Goal: Navigation & Orientation: Understand site structure

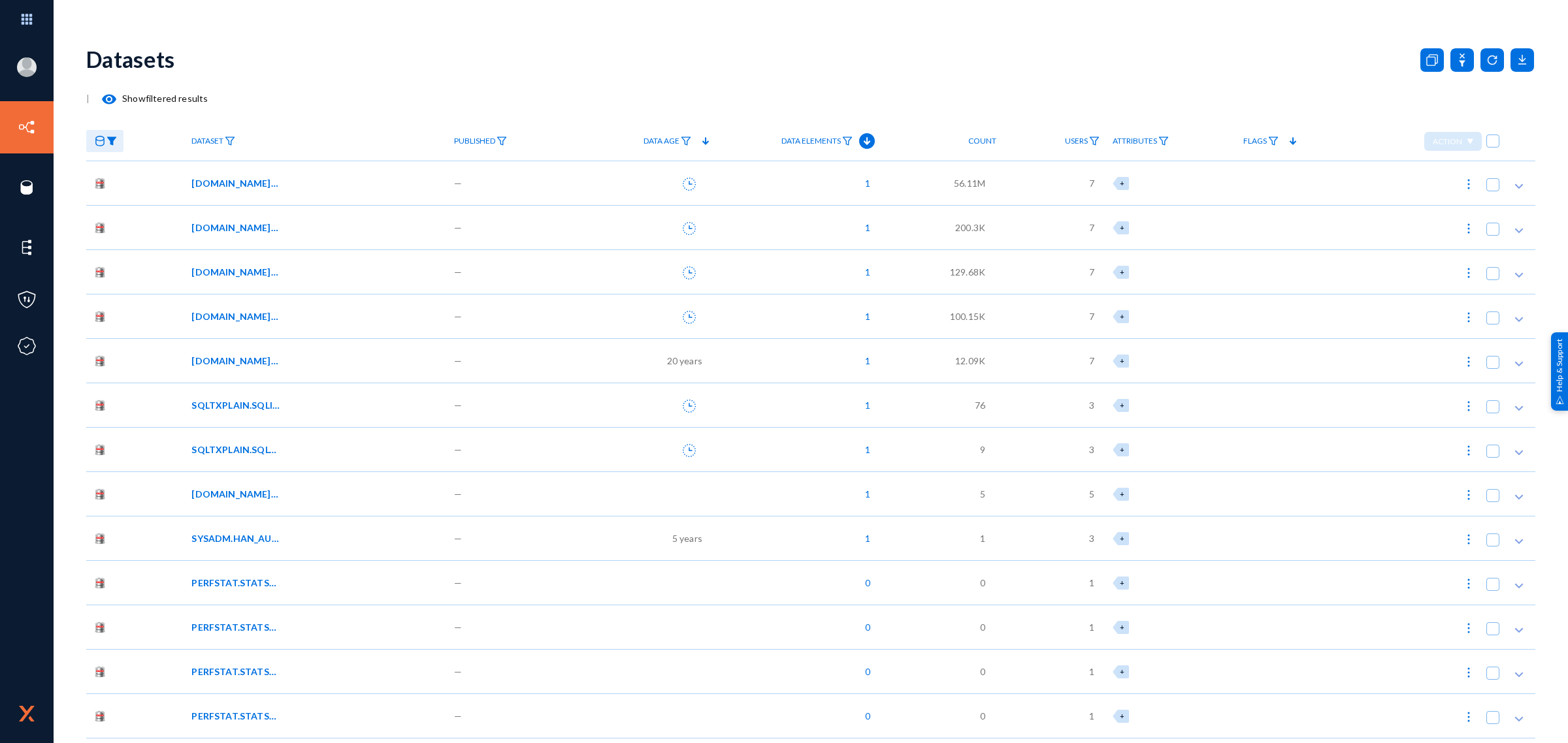
click at [395, 57] on div "Datasets" at bounding box center [811, 59] width 1449 height 53
click at [364, 186] on div "[DOMAIN_NAME]_AA_TMP_VNDR_DUP" at bounding box center [313, 183] width 244 height 14
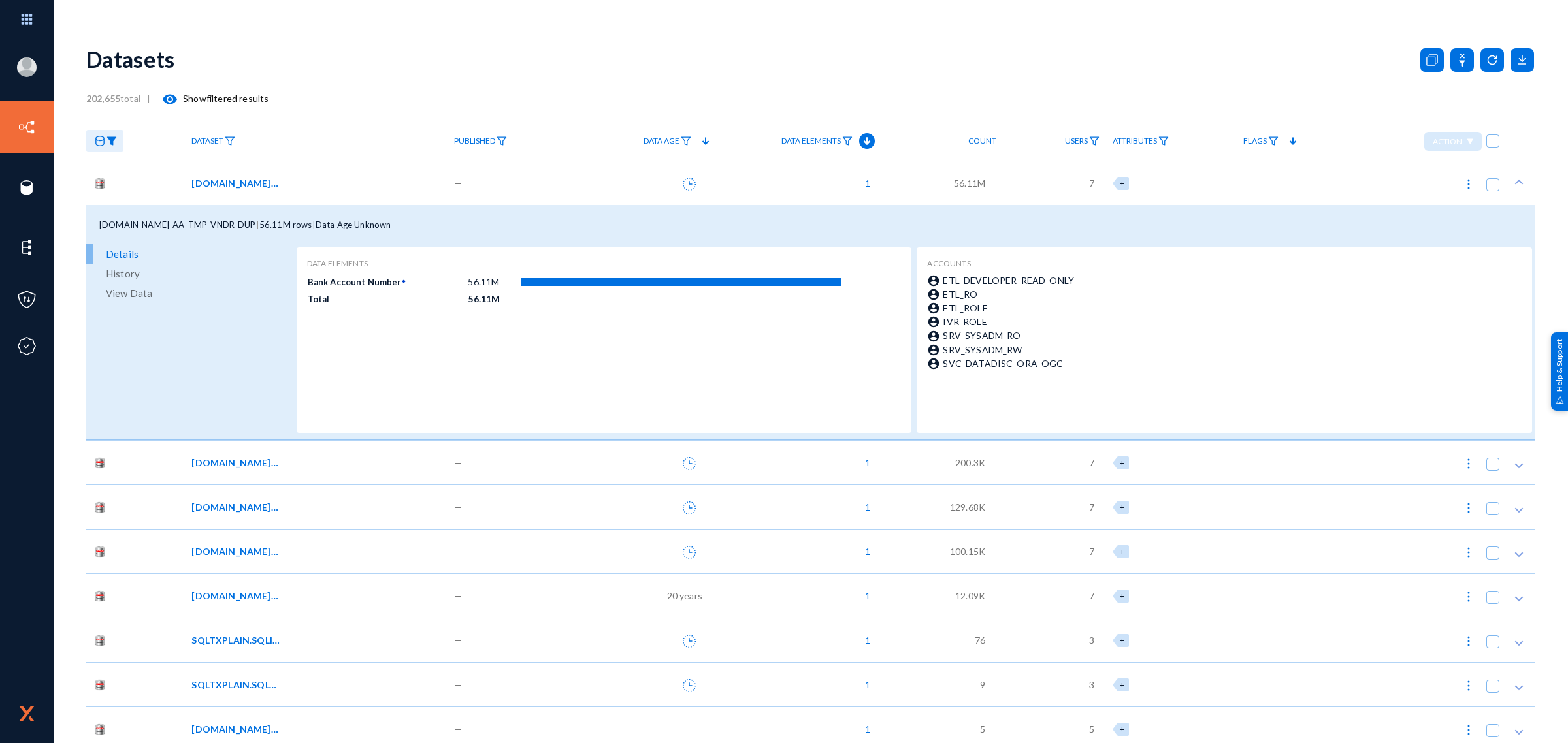
click at [364, 186] on div "[DOMAIN_NAME]_AA_TMP_VNDR_DUP" at bounding box center [313, 183] width 244 height 14
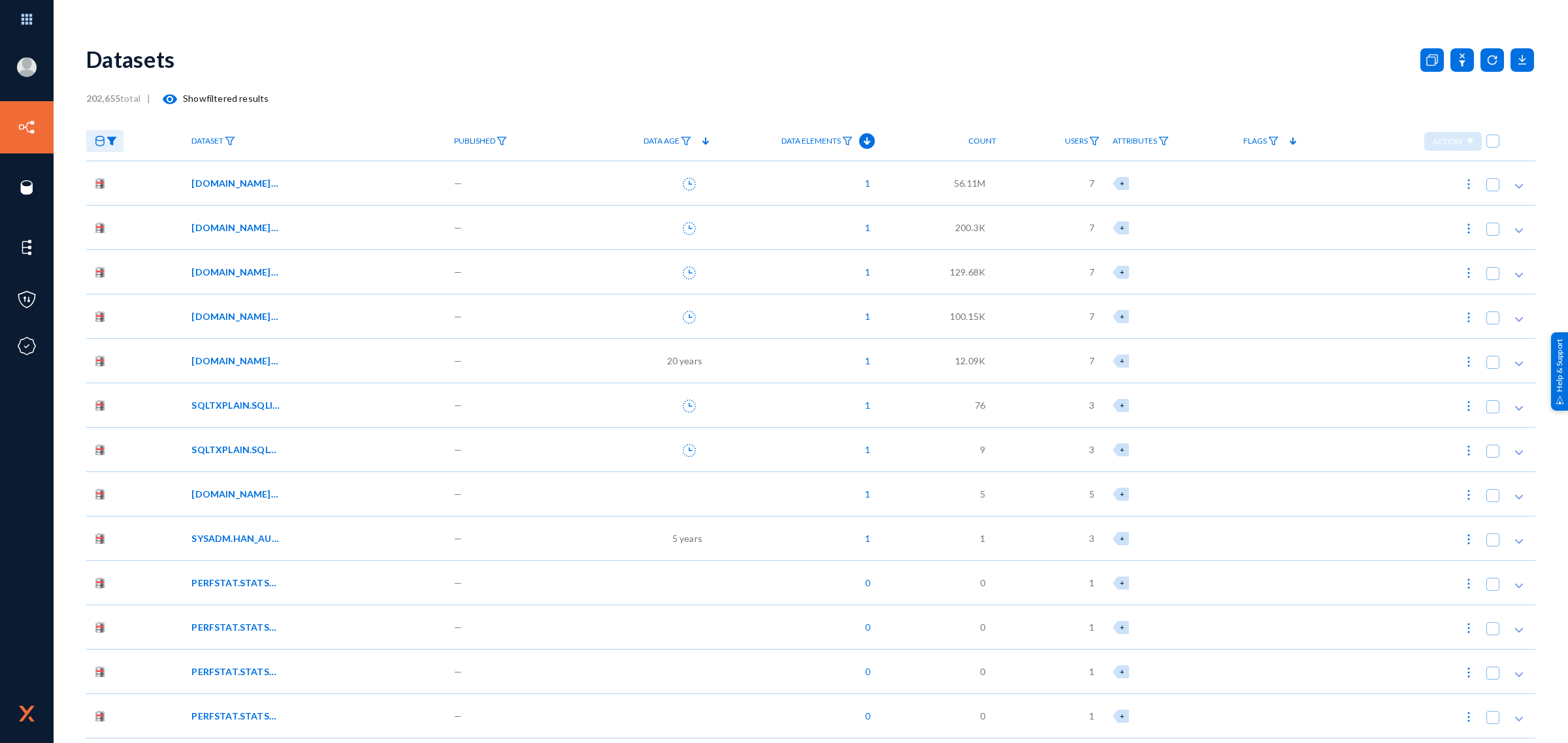
click at [108, 143] on img at bounding box center [111, 140] width 10 height 9
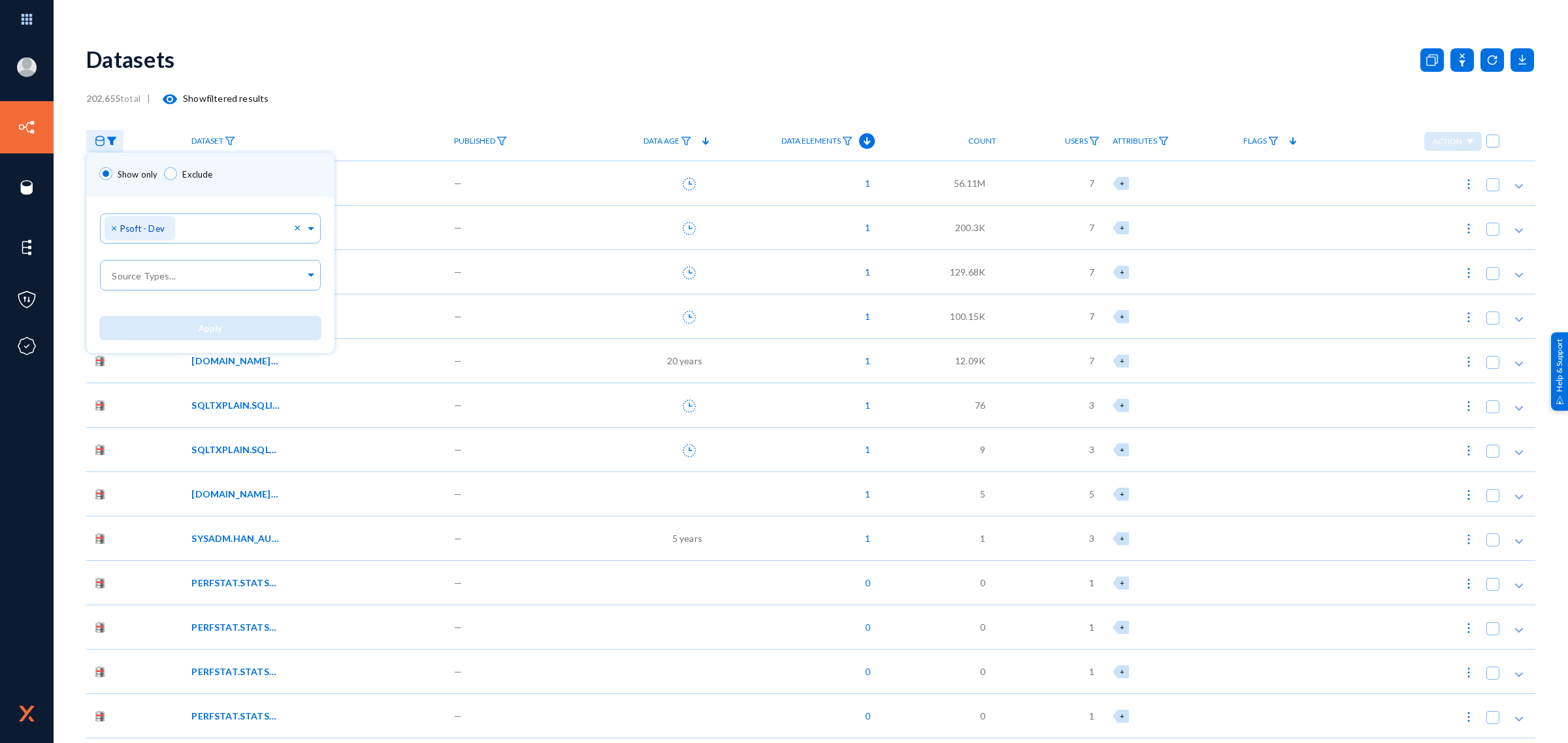
click at [451, 66] on div at bounding box center [784, 371] width 1568 height 743
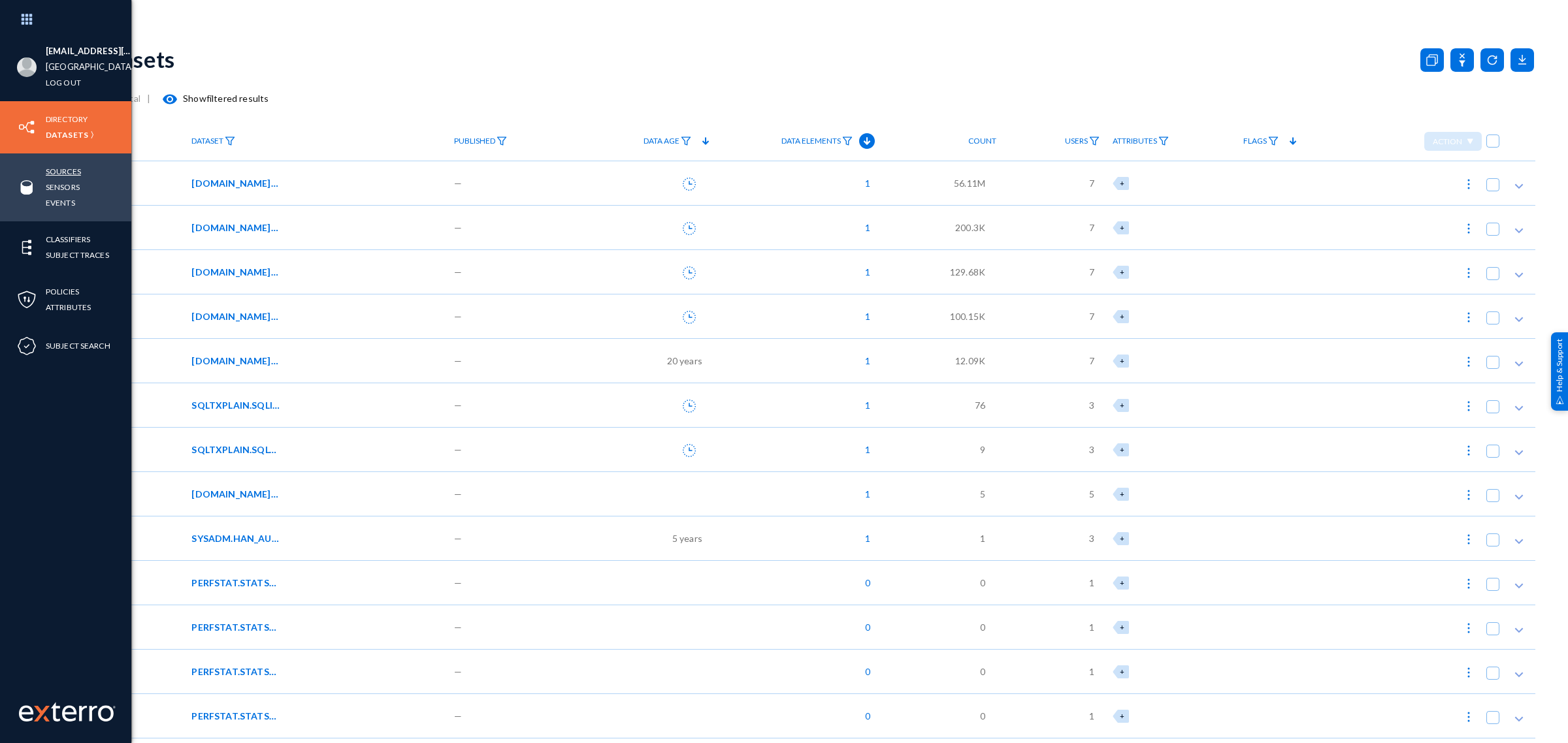
click at [61, 172] on link "Sources" at bounding box center [63, 171] width 35 height 15
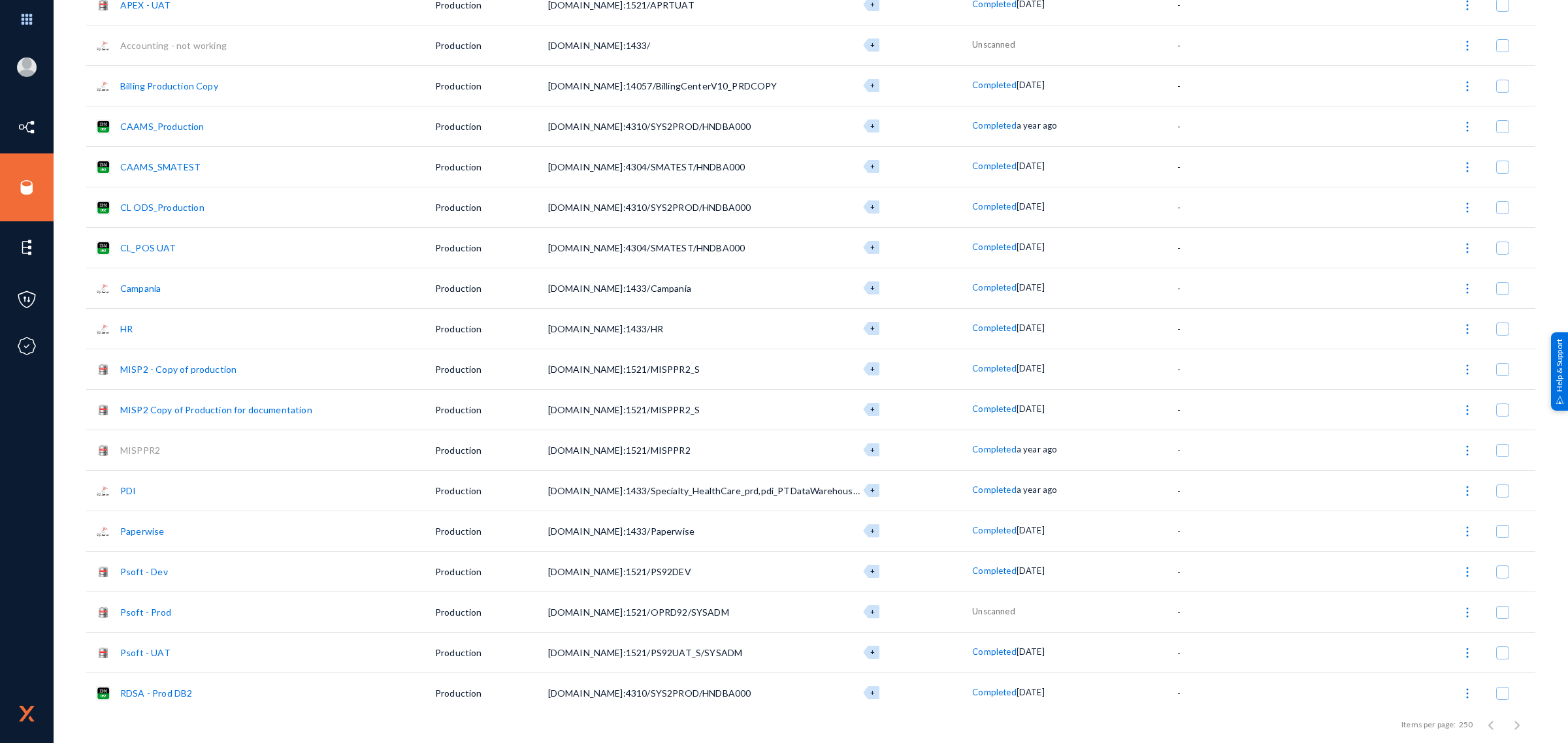
scroll to position [298, 0]
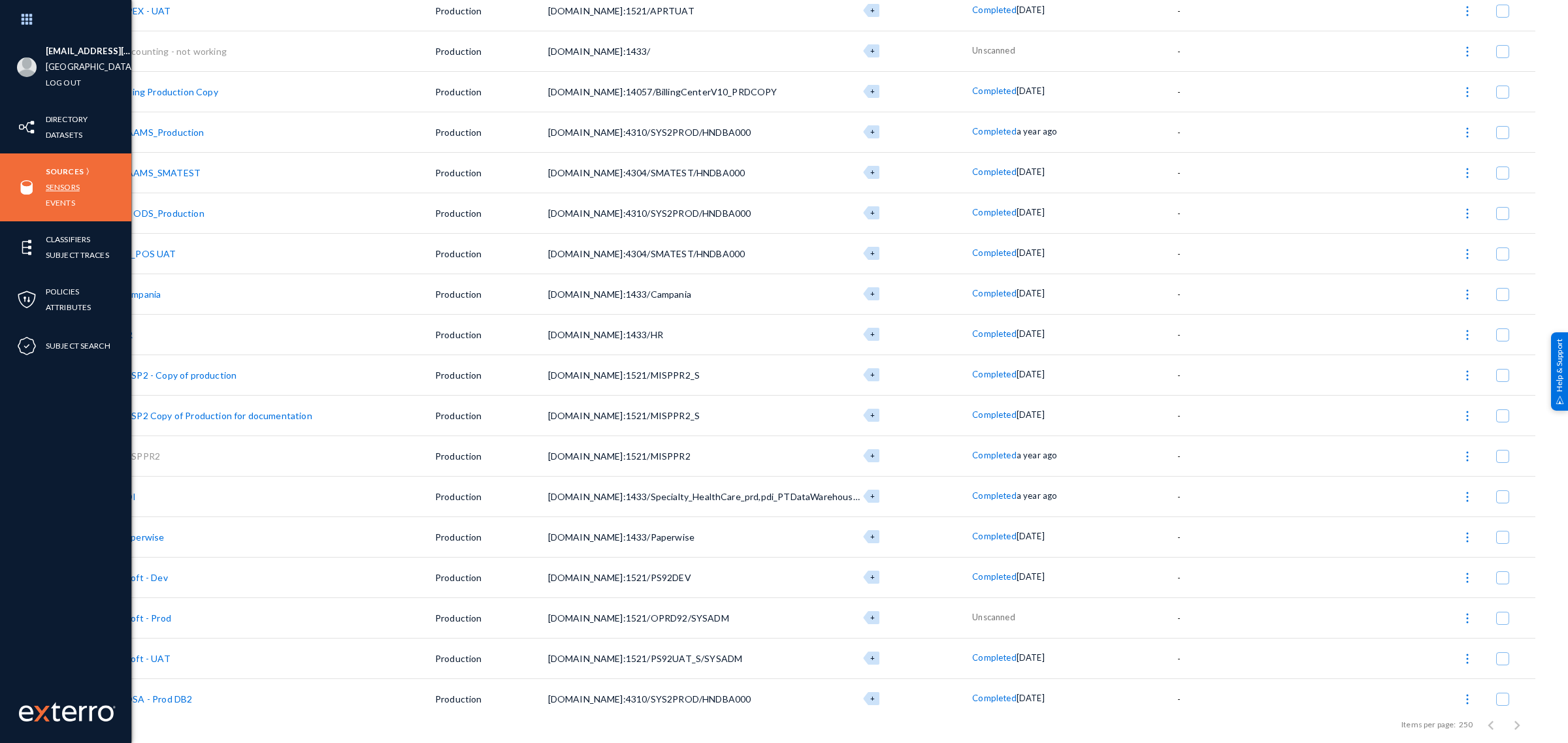
click at [61, 184] on link "Sensors" at bounding box center [62, 187] width 34 height 15
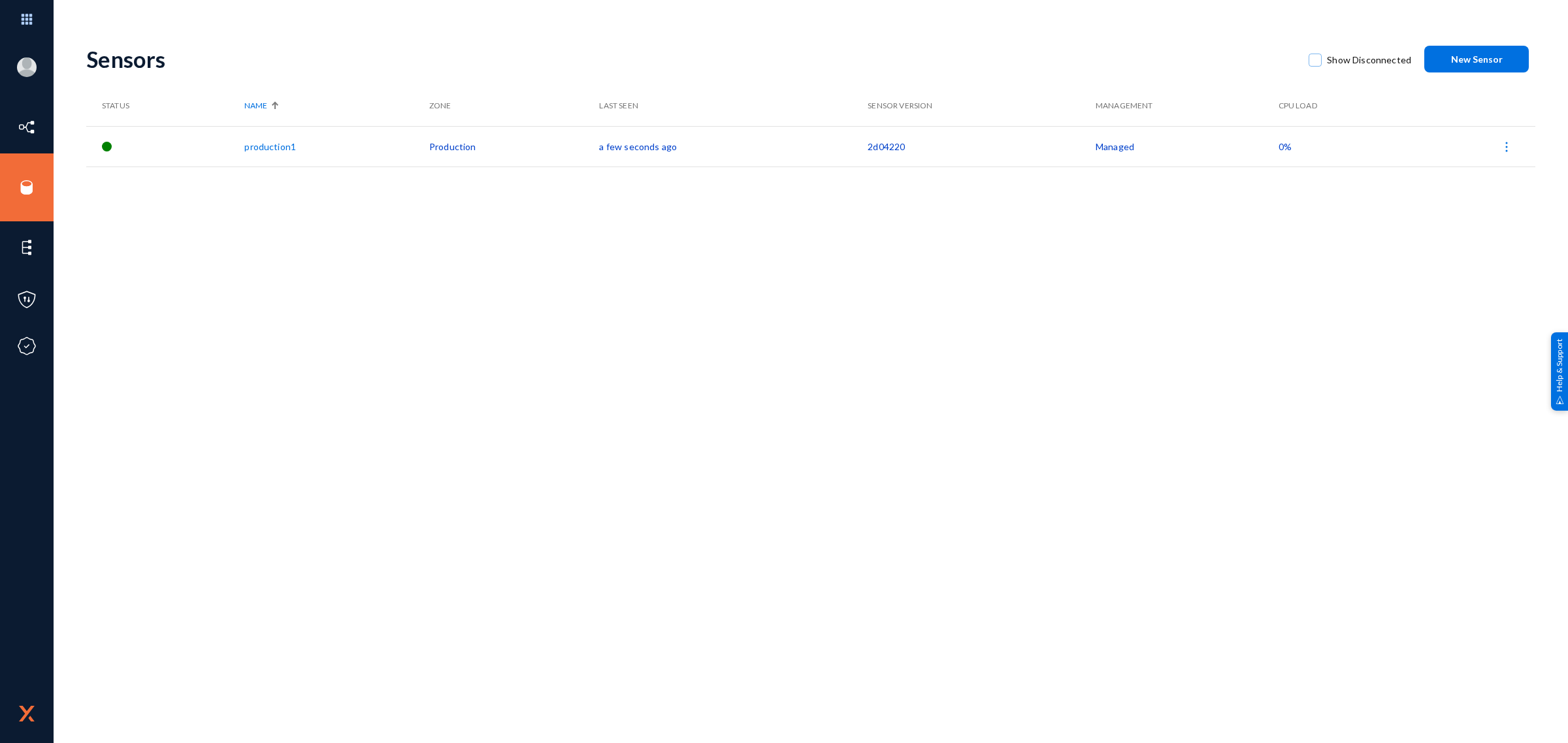
click at [634, 279] on div "Sensors Show Disconnected New Sensor Status Name Zone Last Seen Sensor Version …" at bounding box center [811, 229] width 1449 height 391
click at [1511, 145] on img at bounding box center [1506, 147] width 13 height 13
click at [936, 266] on div at bounding box center [784, 371] width 1568 height 743
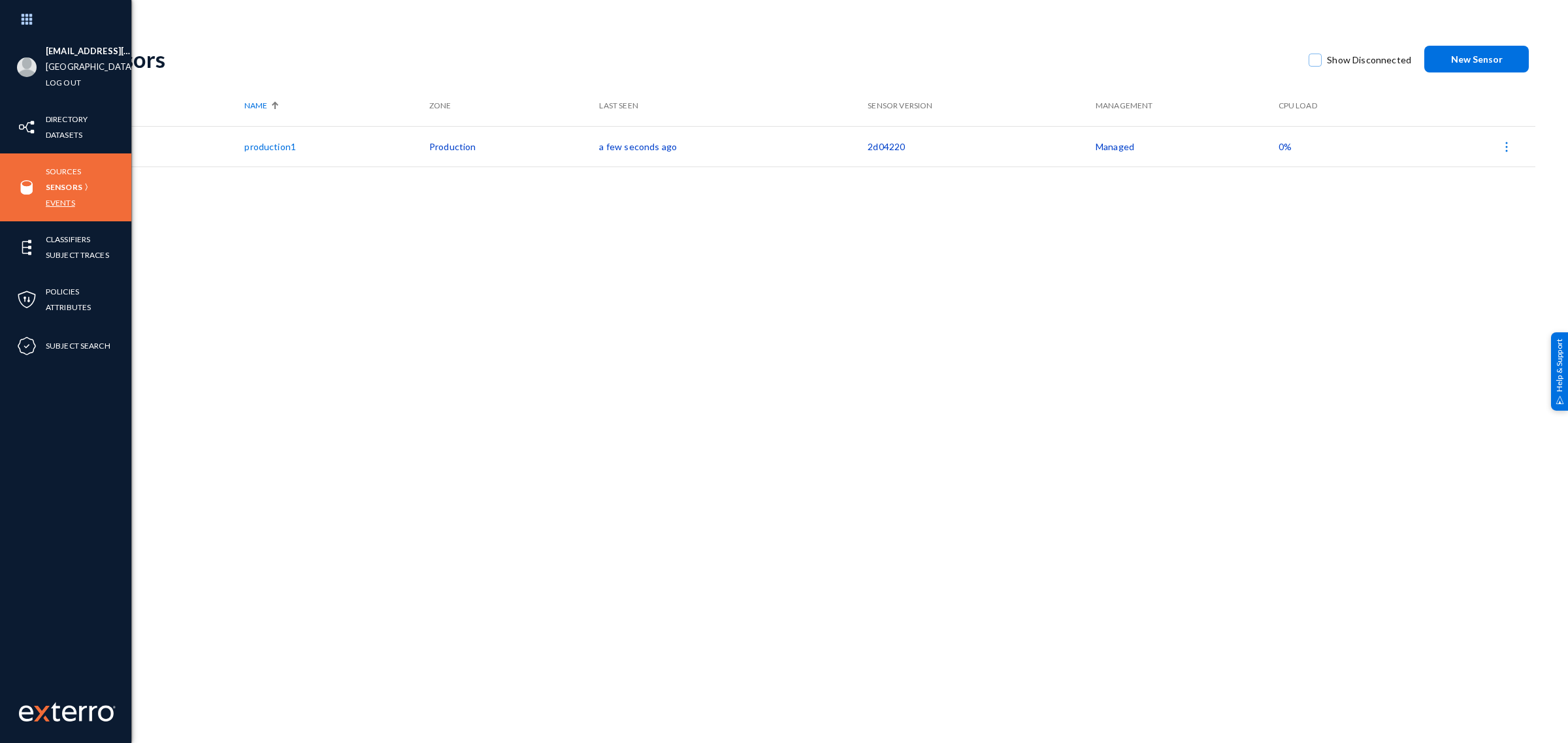
click at [66, 207] on link "Events" at bounding box center [60, 202] width 29 height 15
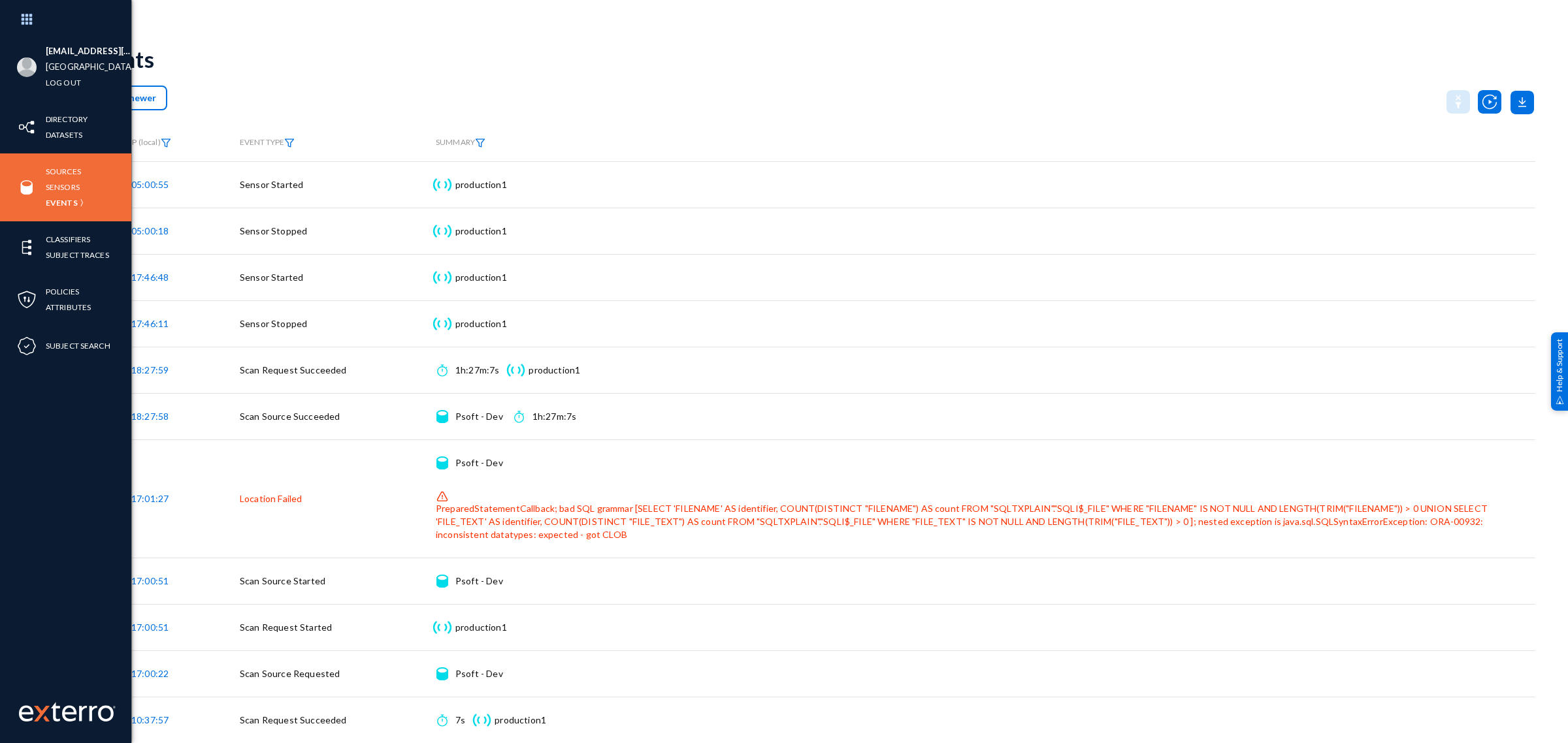
click at [395, 34] on div "Events" at bounding box center [811, 59] width 1449 height 53
